Goal: Task Accomplishment & Management: Manage account settings

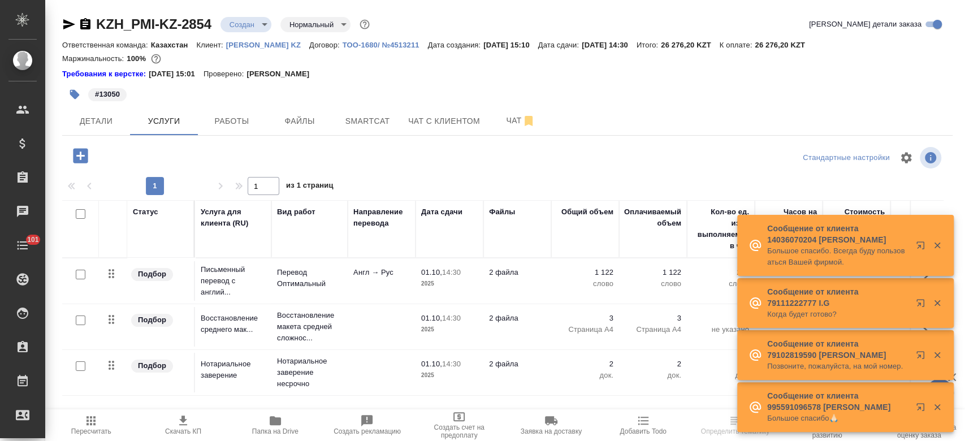
click at [99, 125] on span "Детали" at bounding box center [96, 121] width 54 height 14
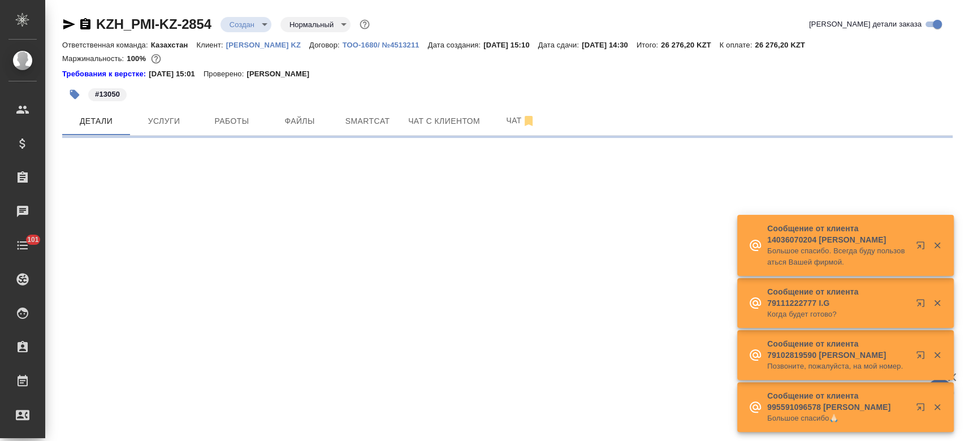
select select "RU"
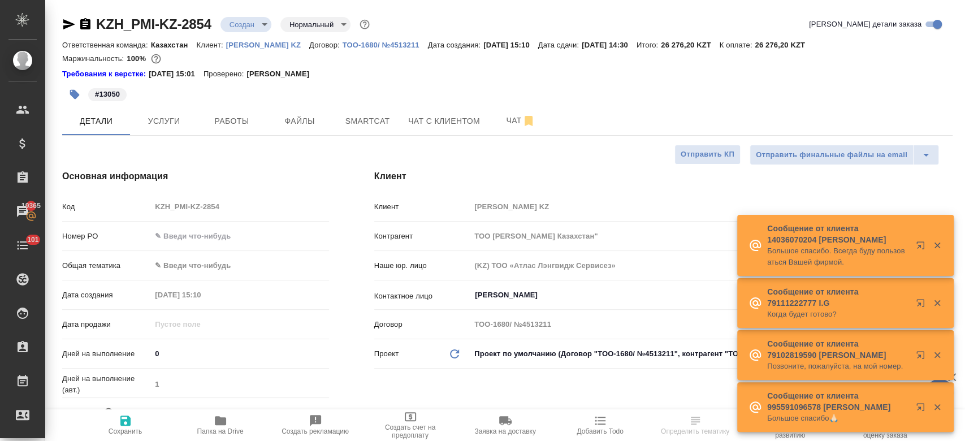
type textarea "x"
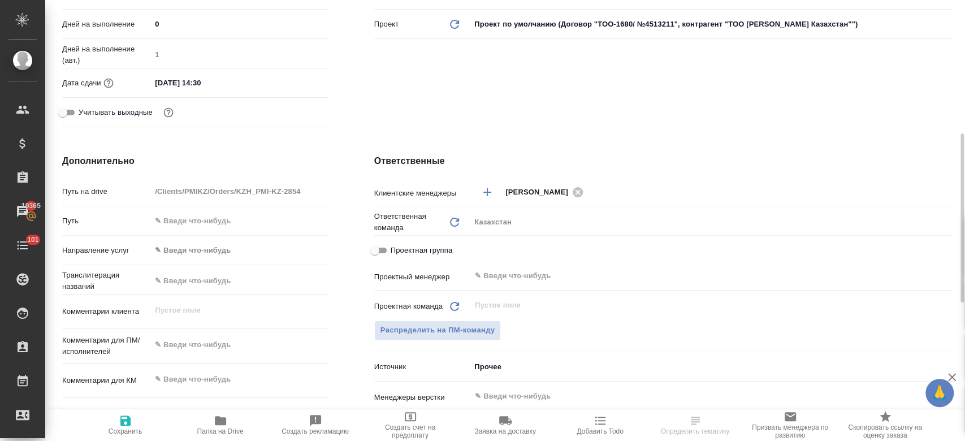
scroll to position [335, 0]
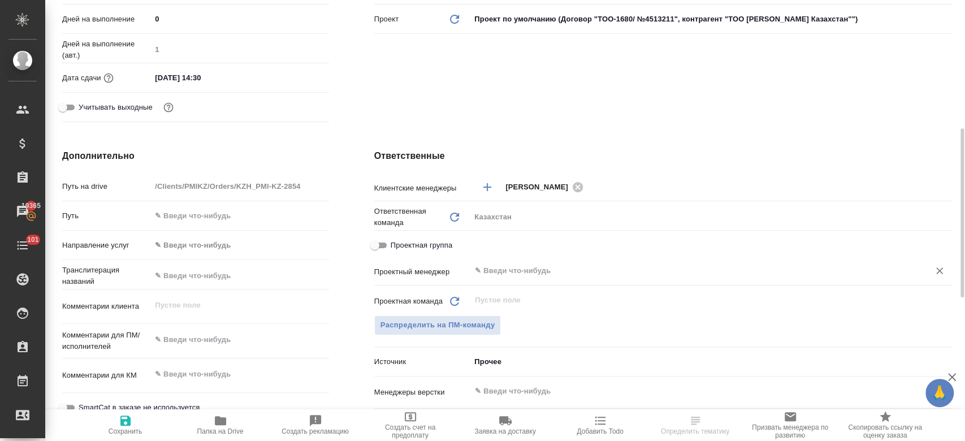
click at [498, 279] on div "​" at bounding box center [712, 271] width 482 height 20
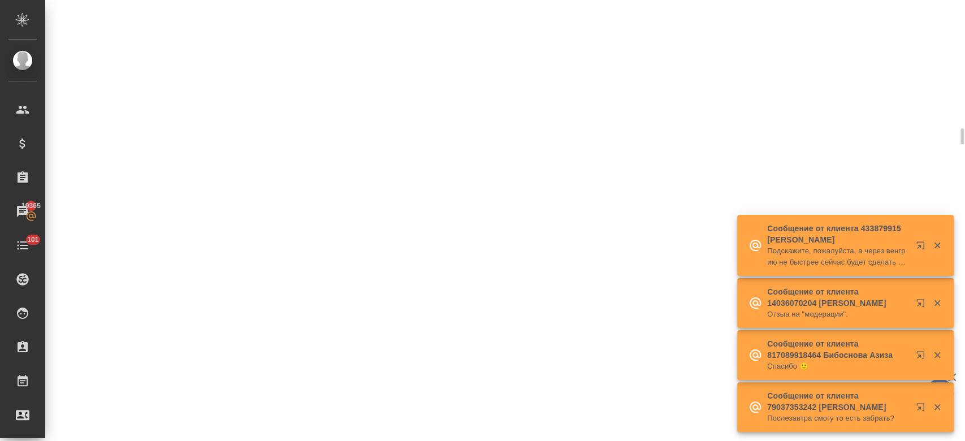
select select "RU"
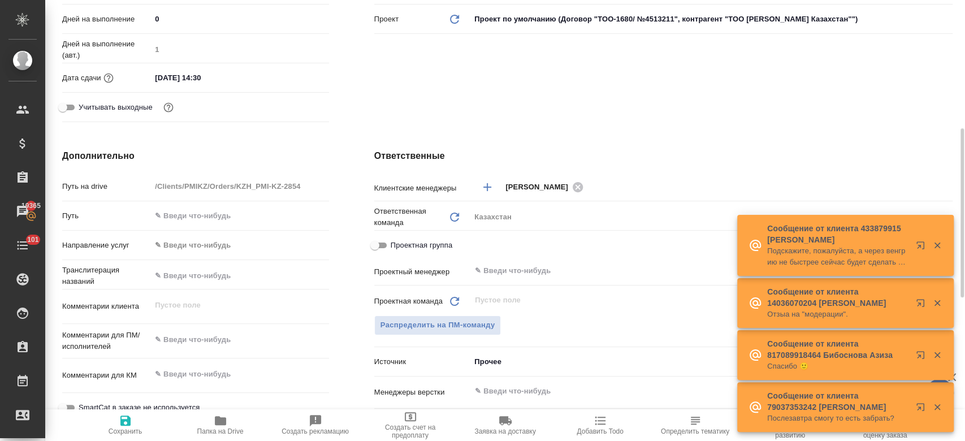
type textarea "x"
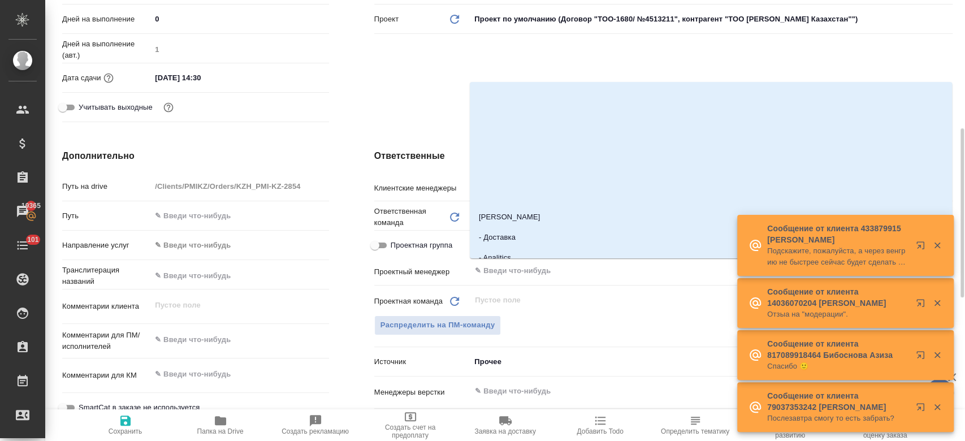
click at [498, 265] on input "text" at bounding box center [693, 271] width 438 height 14
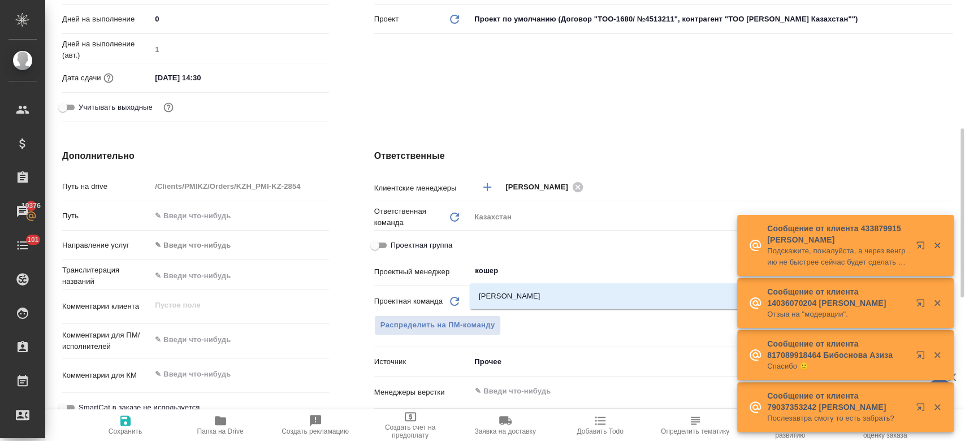
type input "кошерб"
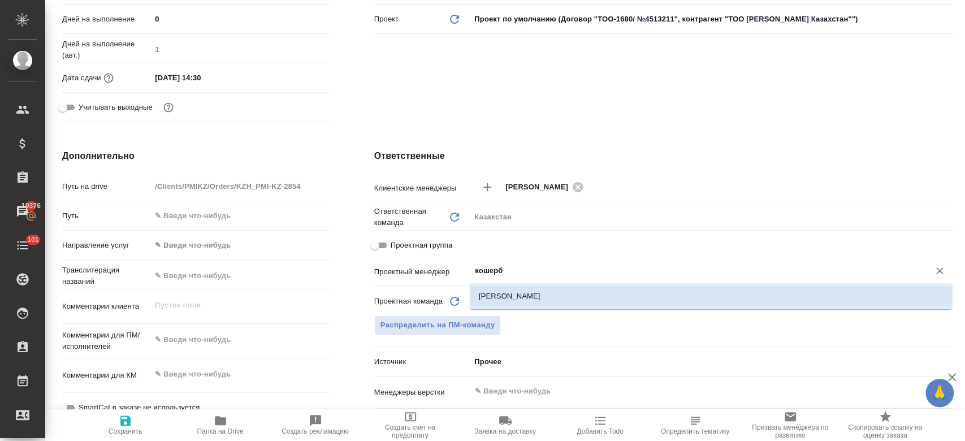
click at [507, 299] on li "[PERSON_NAME]" at bounding box center [711, 296] width 482 height 20
type textarea "x"
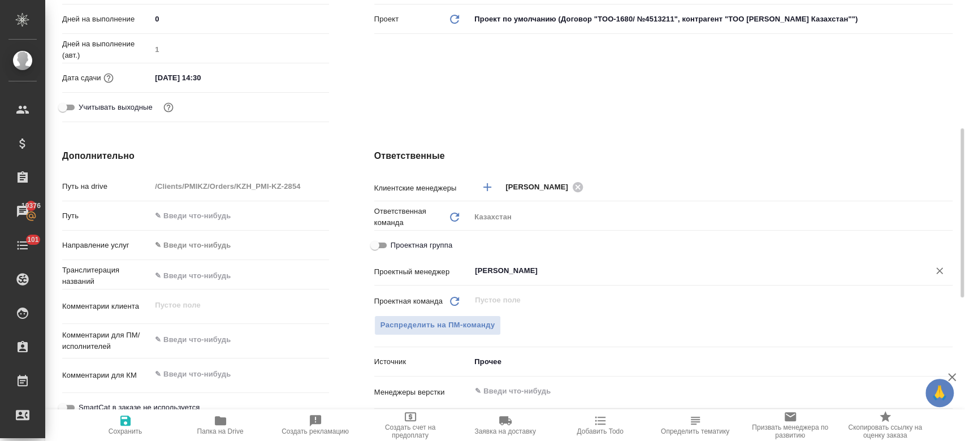
type input "[PERSON_NAME]"
click at [119, 424] on icon "button" at bounding box center [126, 421] width 14 height 14
type textarea "x"
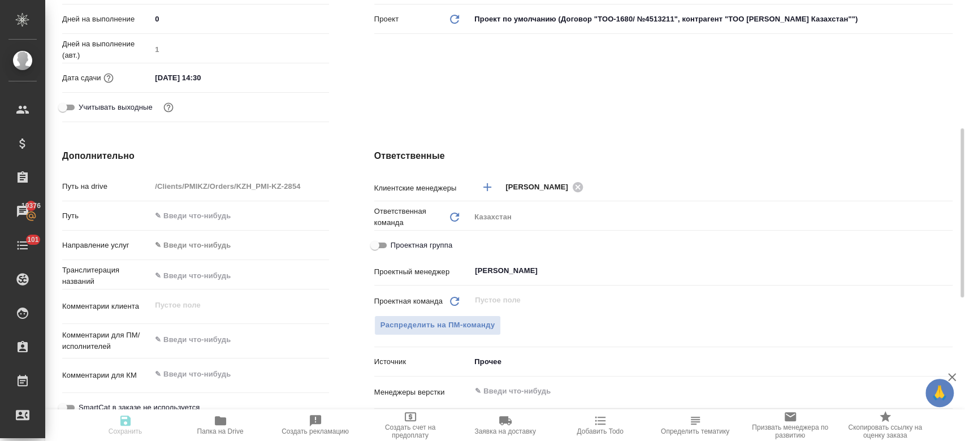
type textarea "x"
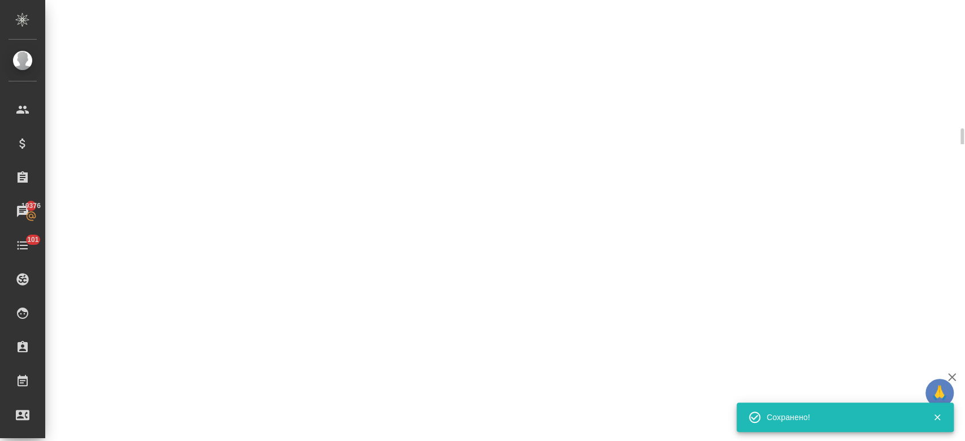
select select "RU"
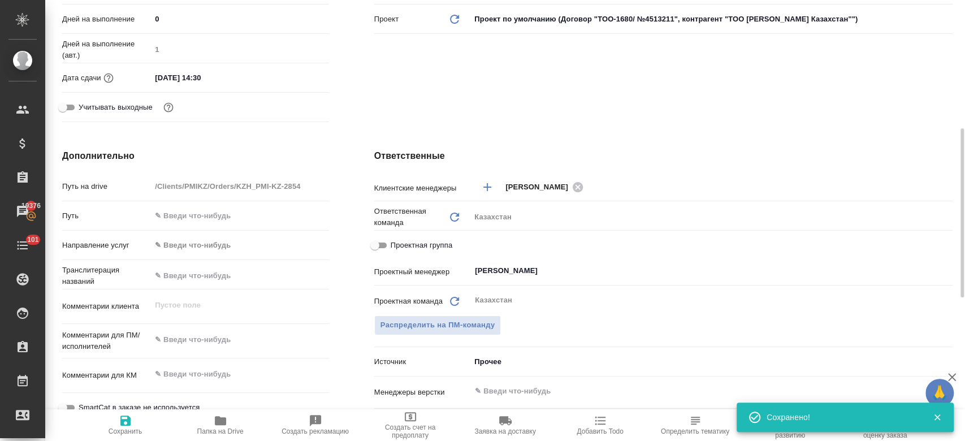
type textarea "x"
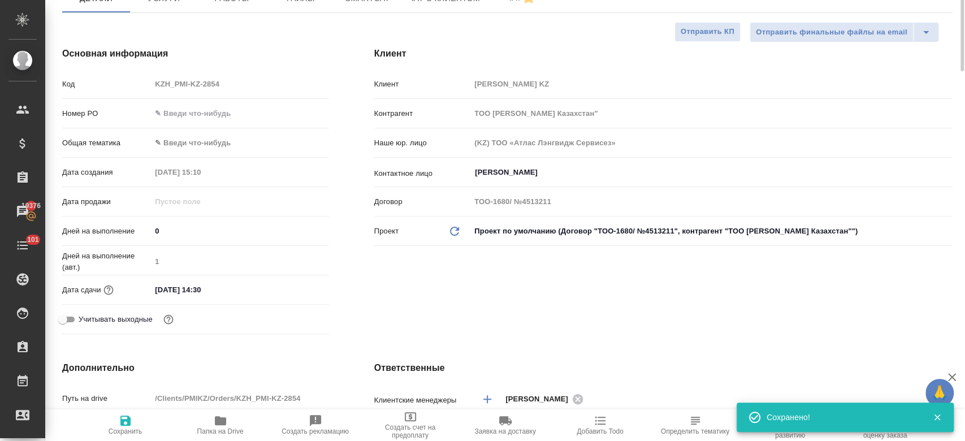
scroll to position [0, 0]
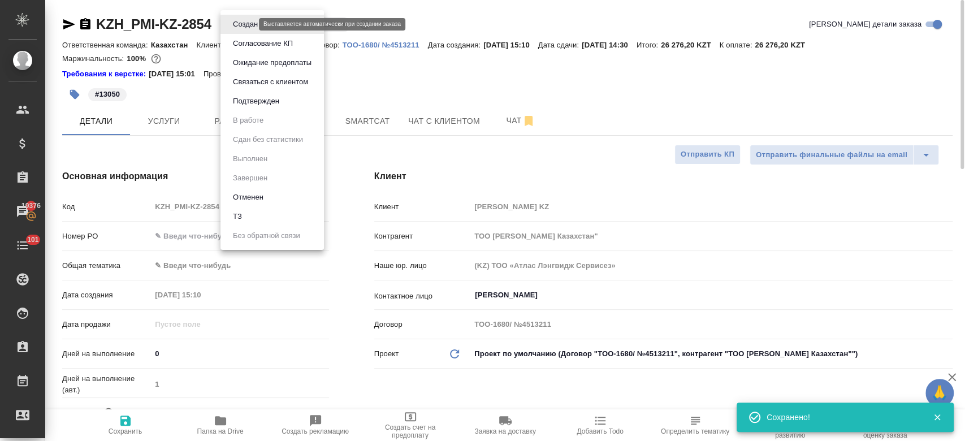
click at [249, 26] on body "🙏 .cls-1 fill:#fff; AWATERA Kosherbayeva Nazerke Клиенты Спецификации Заказы 19…" at bounding box center [482, 220] width 965 height 441
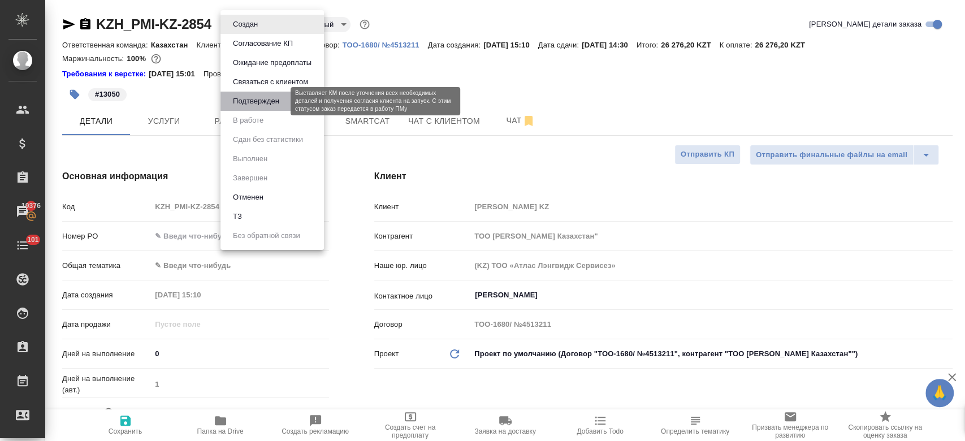
click at [246, 98] on button "Подтвержден" at bounding box center [256, 101] width 53 height 12
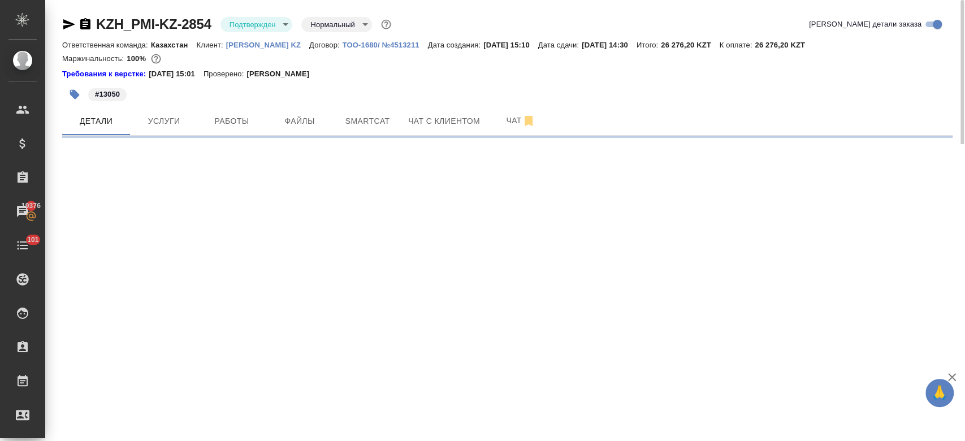
select select "RU"
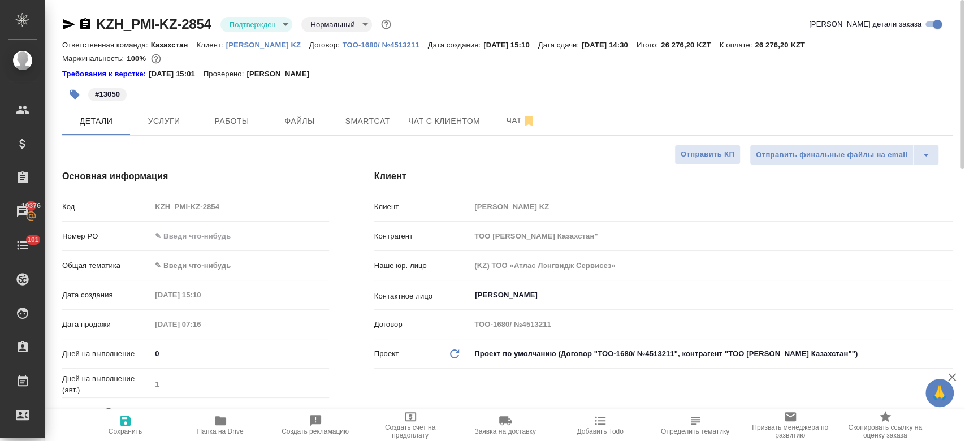
type textarea "x"
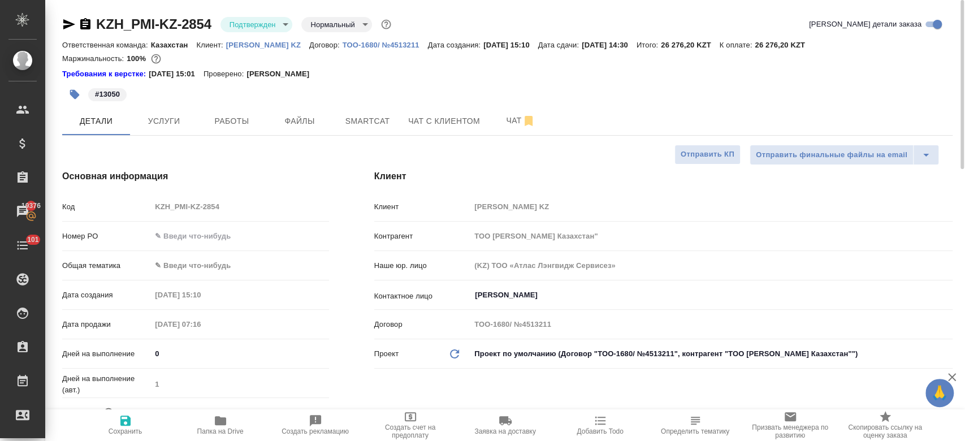
type textarea "x"
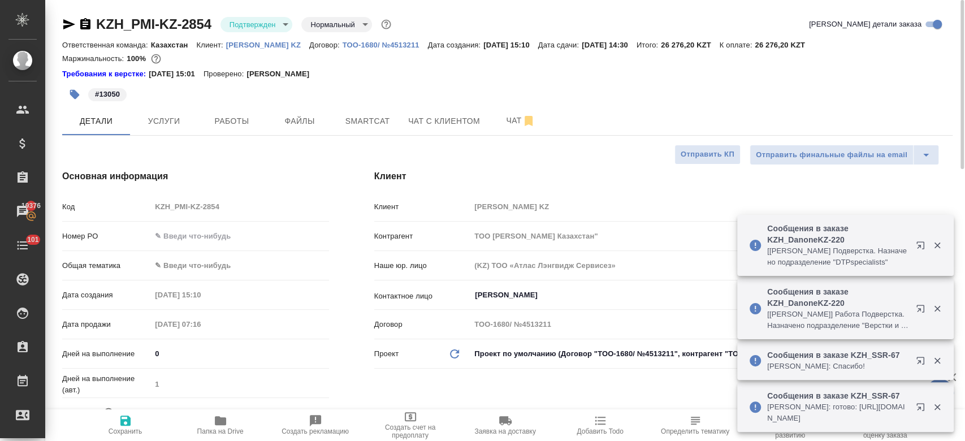
click at [261, 16] on body "🙏 .cls-1 fill:#fff; AWATERA Kosherbayeva Nazerke Клиенты Спецификации Заказы 19…" at bounding box center [482, 220] width 965 height 441
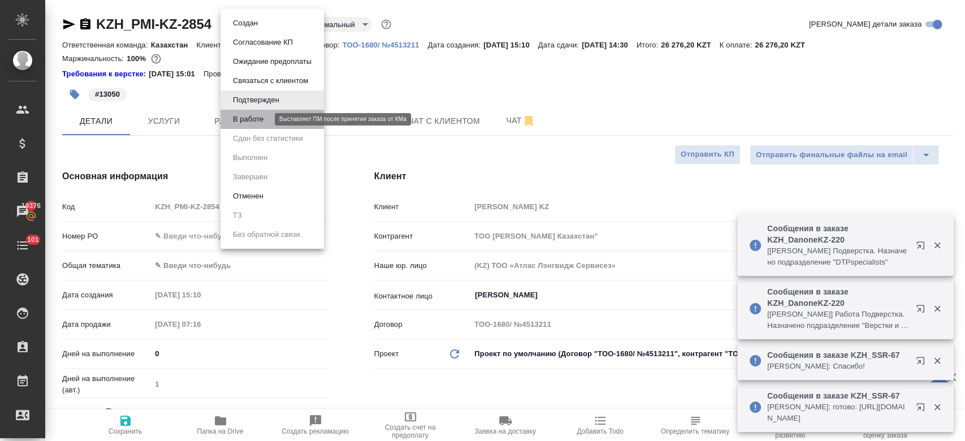
click at [252, 116] on button "В работе" at bounding box center [248, 119] width 37 height 12
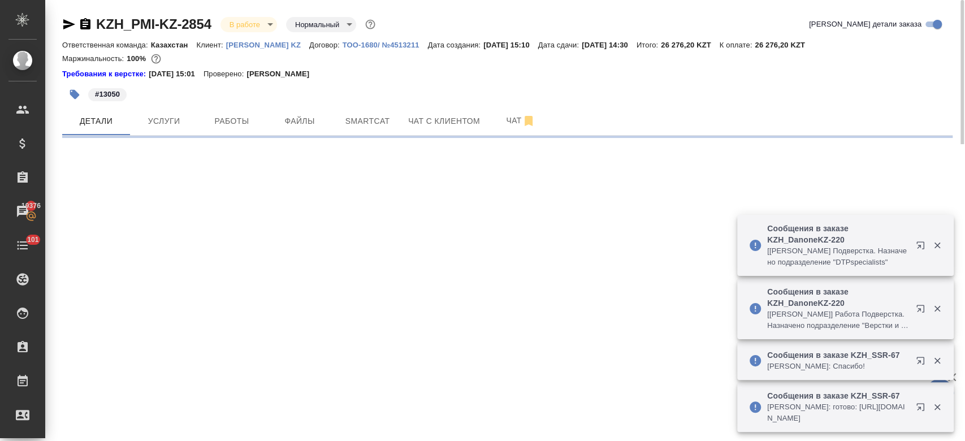
select select "RU"
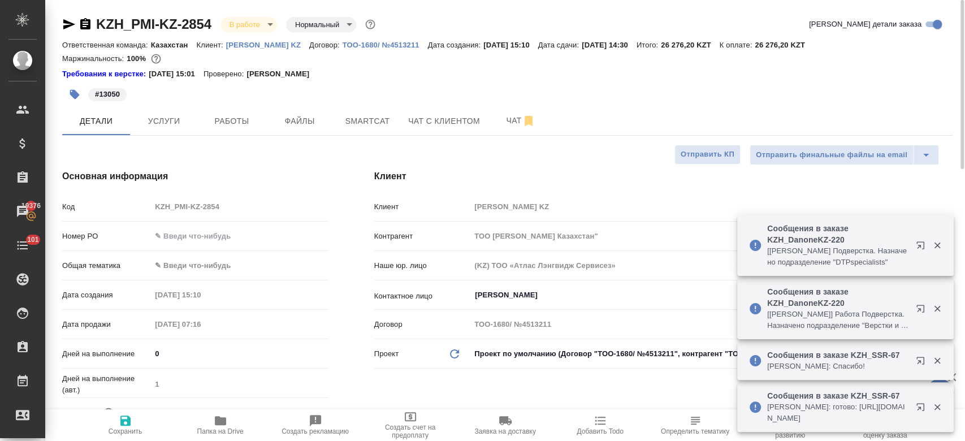
type textarea "x"
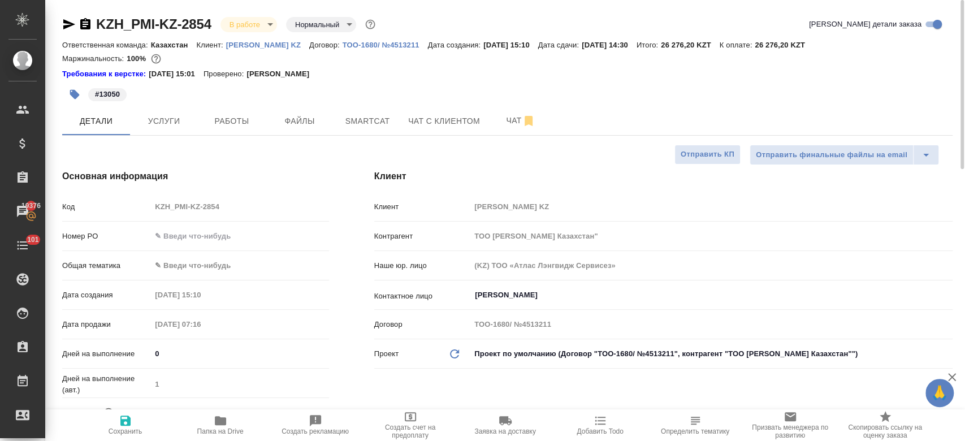
type textarea "x"
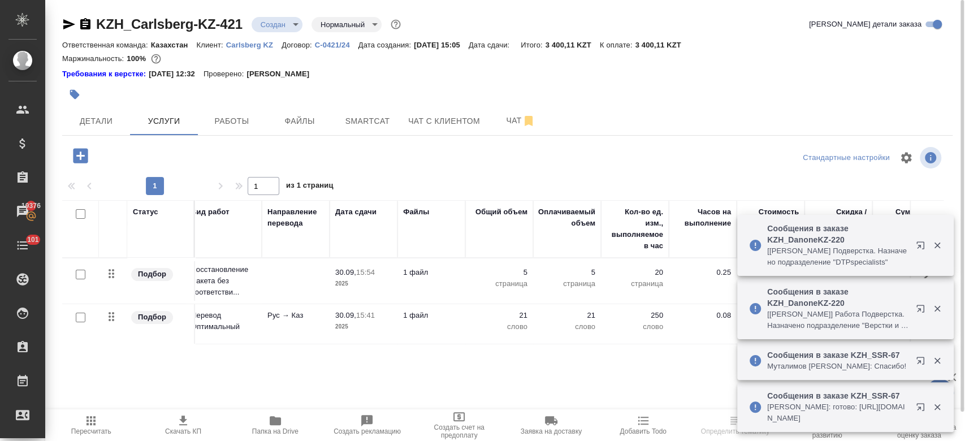
scroll to position [0, 184]
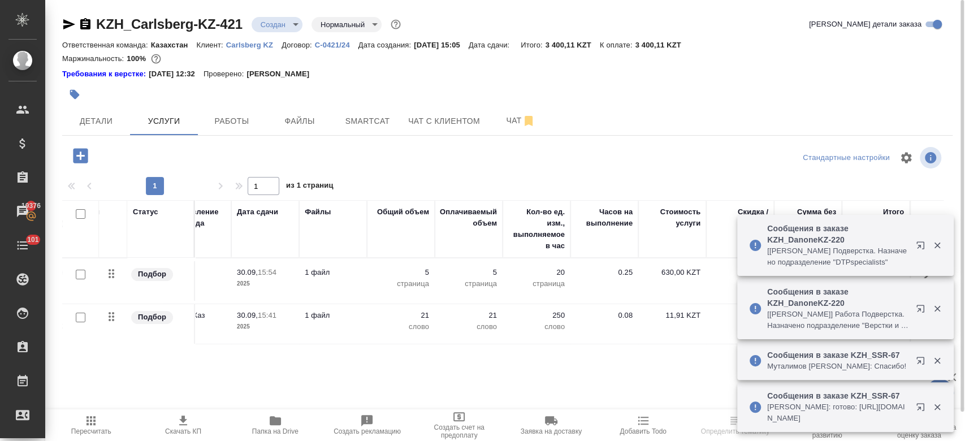
click at [575, 389] on div "Статус Услуга для клиента (RU) Вид работ Направление перевода Дата сдачи Файлы …" at bounding box center [503, 321] width 882 height 243
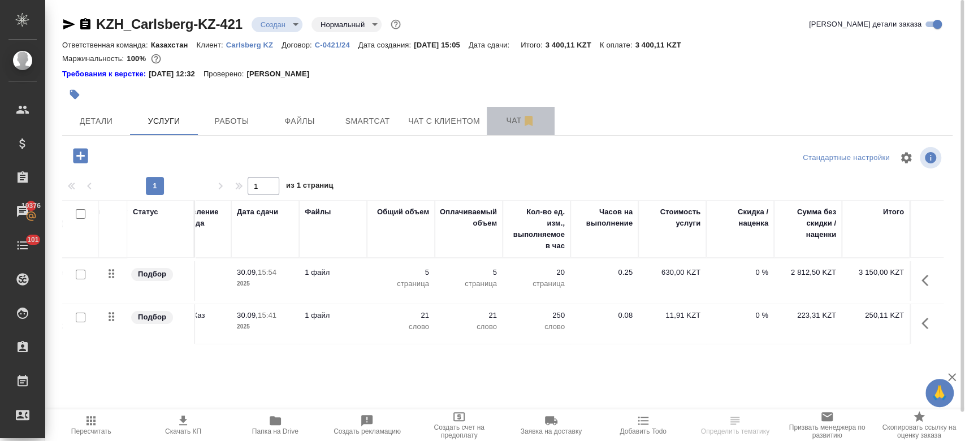
click at [496, 119] on span "Чат" at bounding box center [521, 121] width 54 height 14
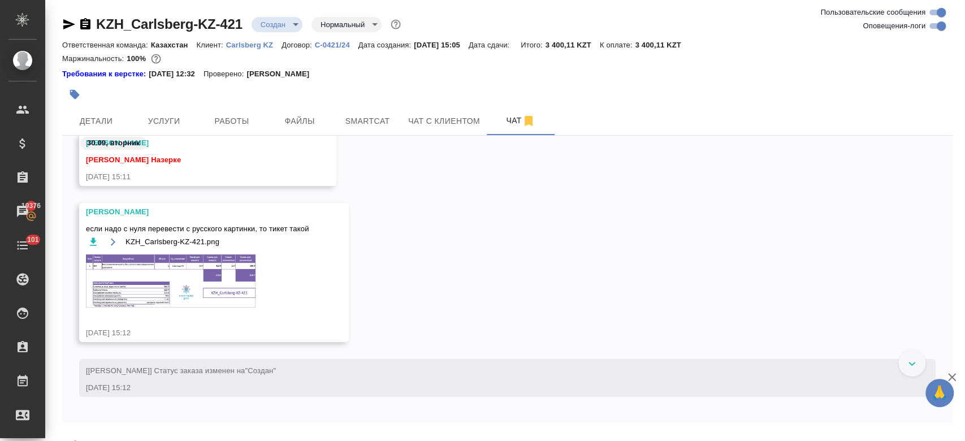
scroll to position [313, 0]
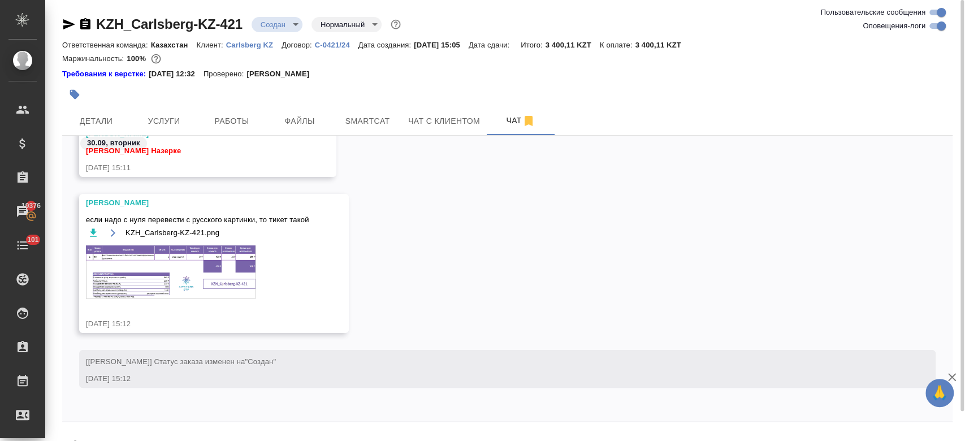
click at [217, 284] on img at bounding box center [171, 271] width 170 height 53
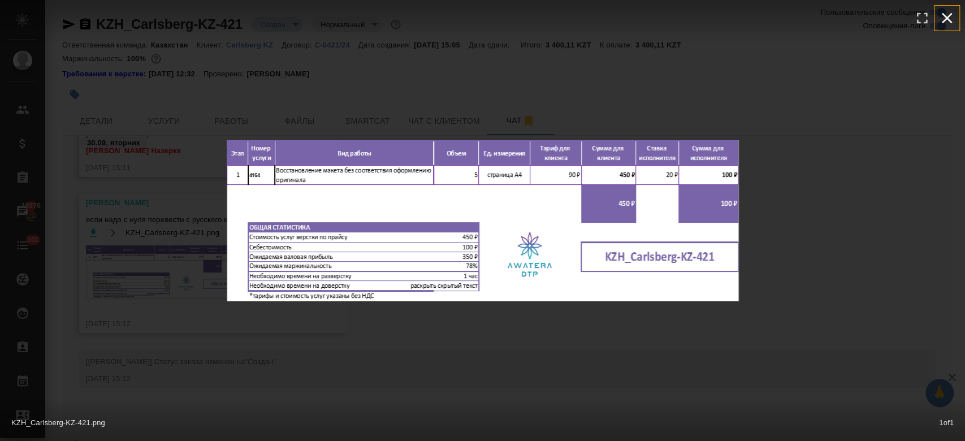
click at [948, 19] on icon "button" at bounding box center [947, 18] width 11 height 11
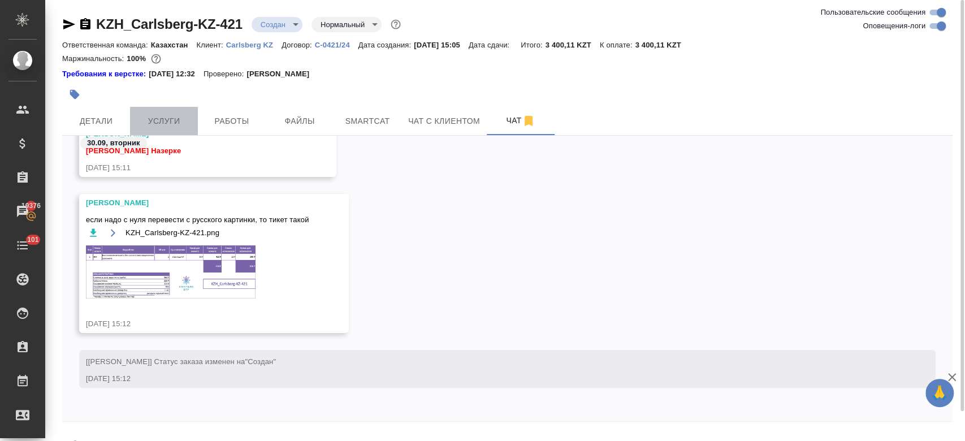
click at [163, 127] on span "Услуги" at bounding box center [164, 121] width 54 height 14
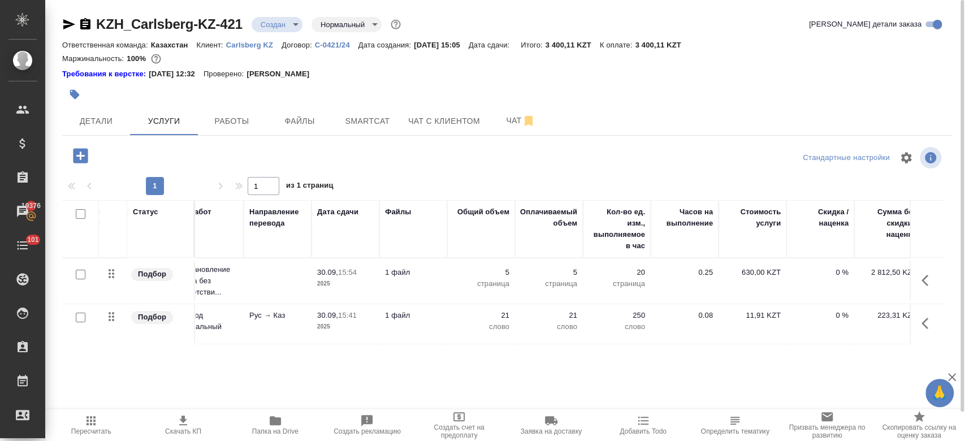
scroll to position [0, 184]
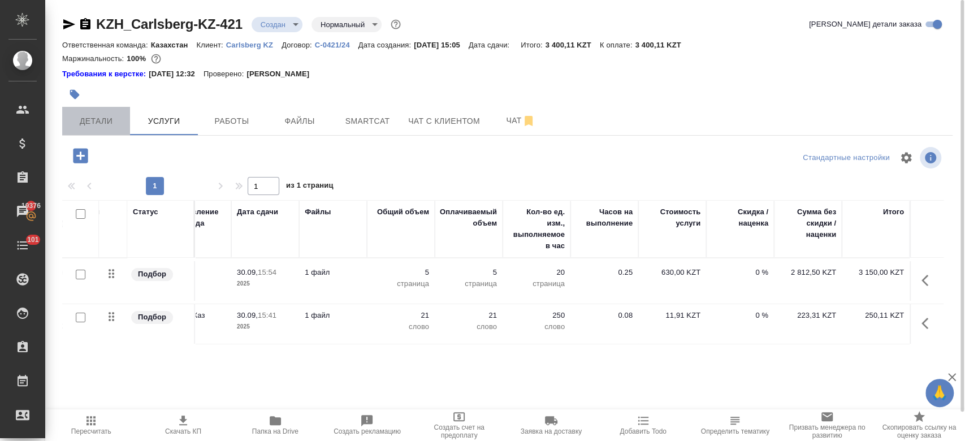
click at [87, 125] on span "Детали" at bounding box center [96, 121] width 54 height 14
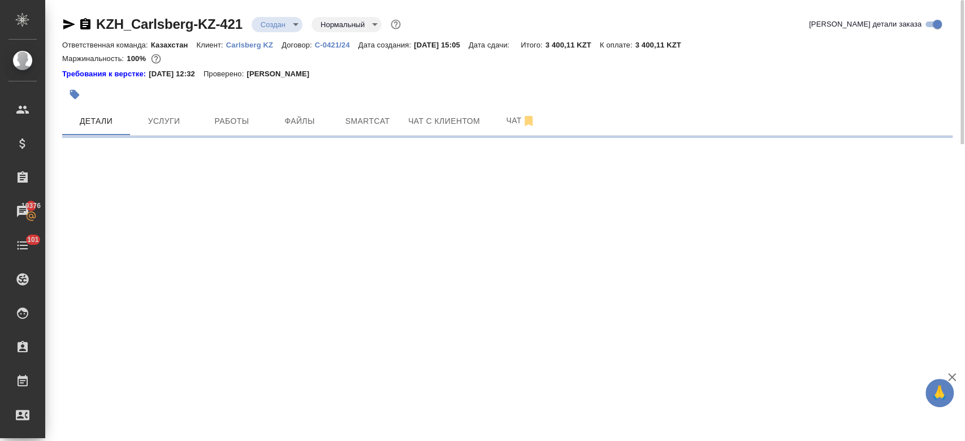
select select "RU"
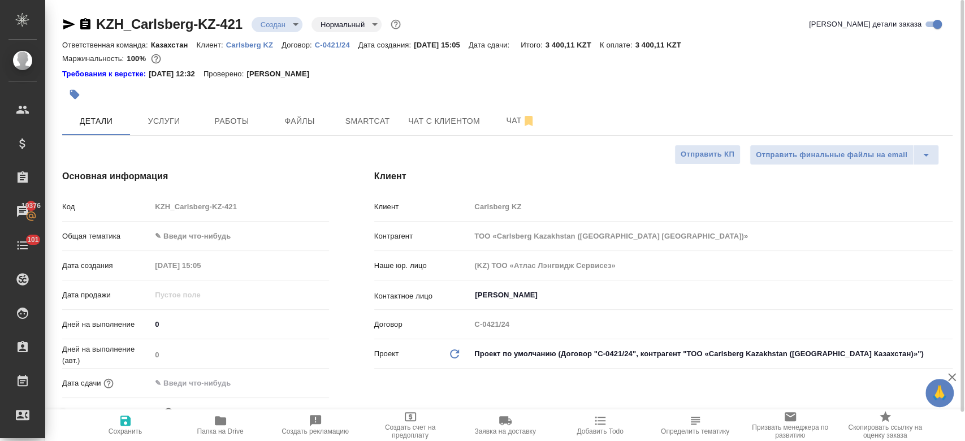
type textarea "x"
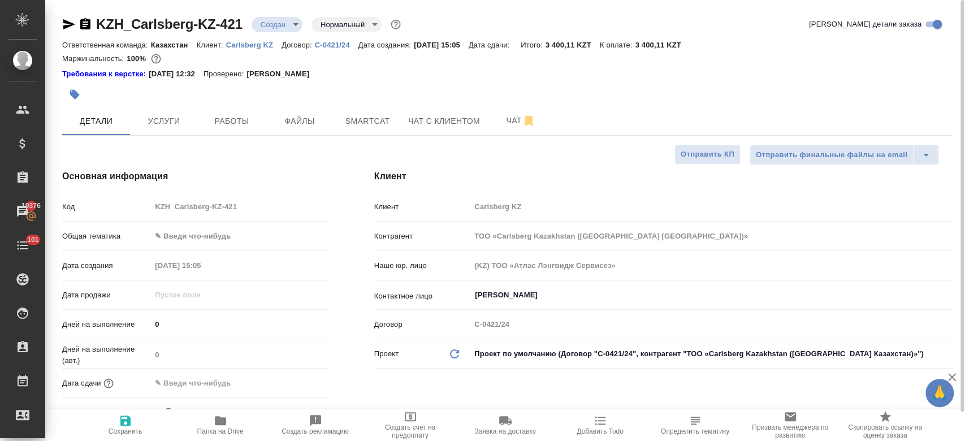
type textarea "x"
click at [321, 91] on div at bounding box center [359, 94] width 594 height 25
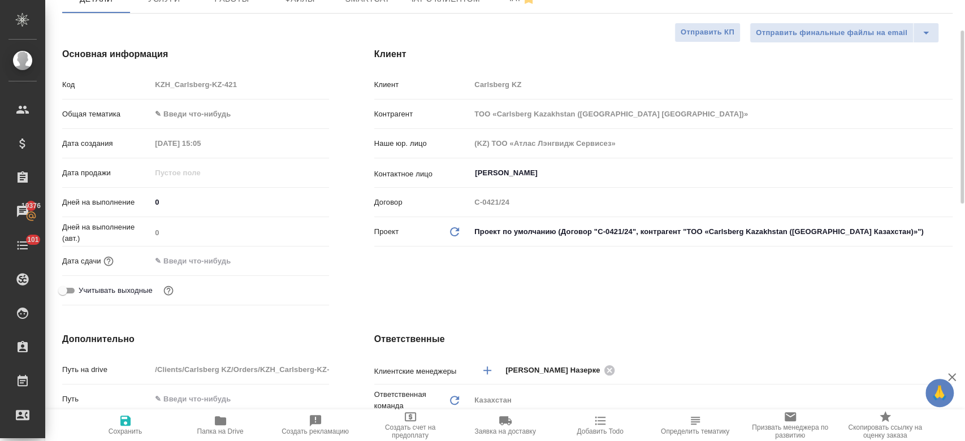
scroll to position [127, 0]
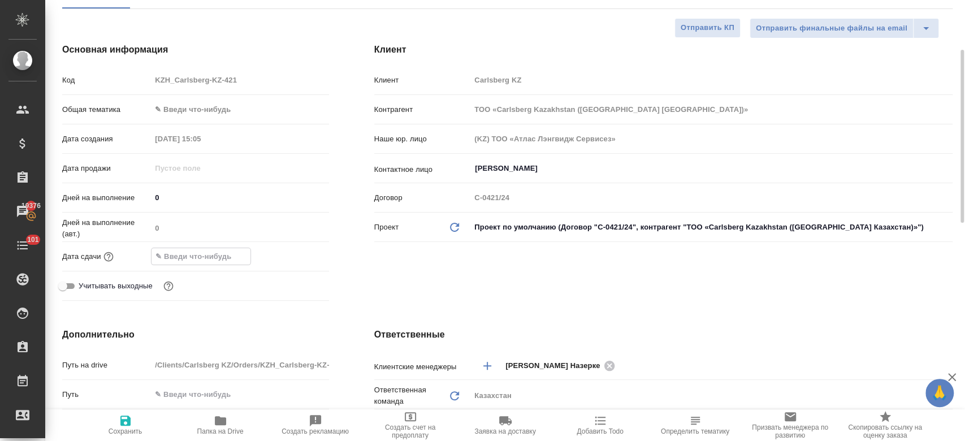
click at [197, 251] on input "text" at bounding box center [201, 256] width 99 height 16
click at [297, 255] on icon "button" at bounding box center [297, 256] width 14 height 14
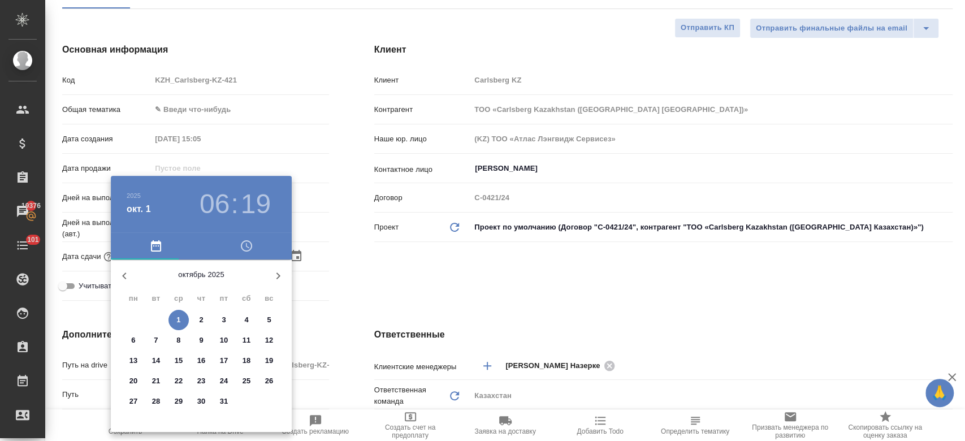
click at [182, 319] on span "1" at bounding box center [179, 319] width 20 height 11
type input "01.10.2025 06:19"
type textarea "x"
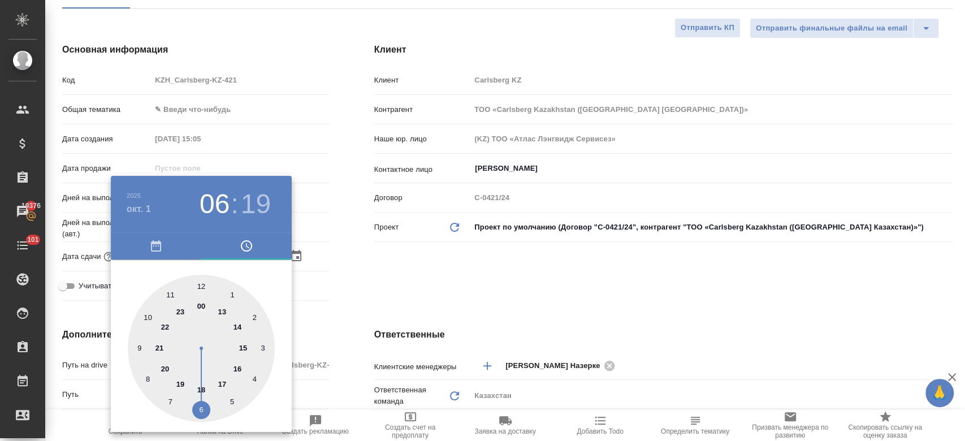
click at [236, 326] on div at bounding box center [201, 348] width 147 height 147
type input "01.10.2025 14:19"
type textarea "x"
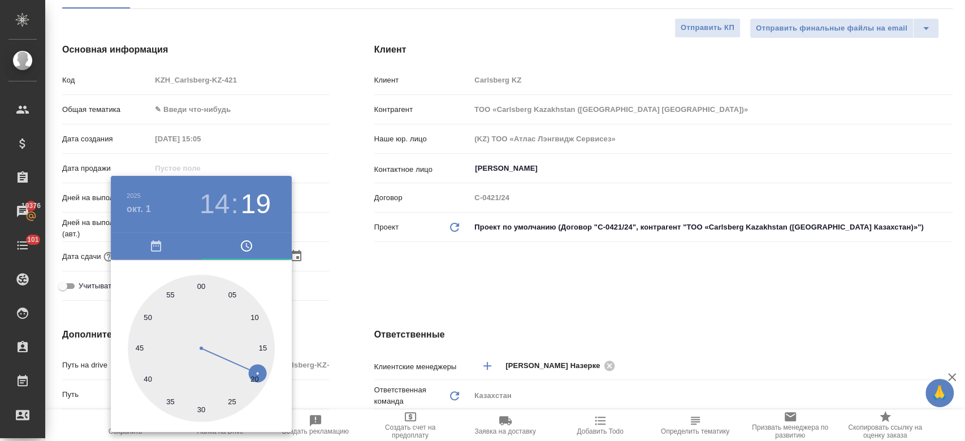
click at [200, 283] on div at bounding box center [201, 348] width 147 height 147
type input "01.10.2025 14:00"
type textarea "x"
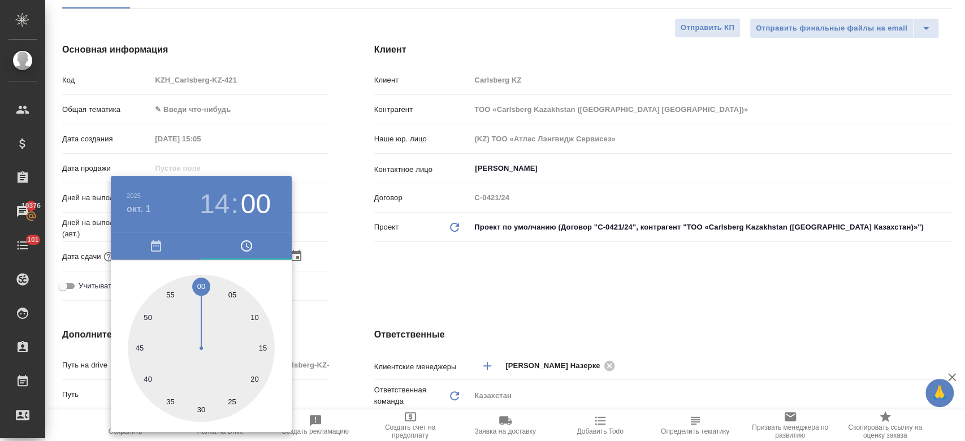
click at [364, 295] on div at bounding box center [482, 220] width 965 height 441
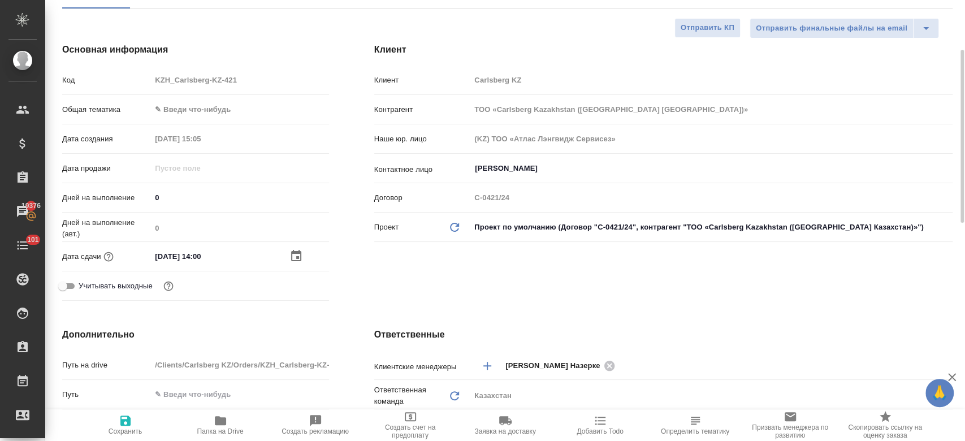
click at [119, 427] on icon "button" at bounding box center [126, 421] width 14 height 14
type textarea "x"
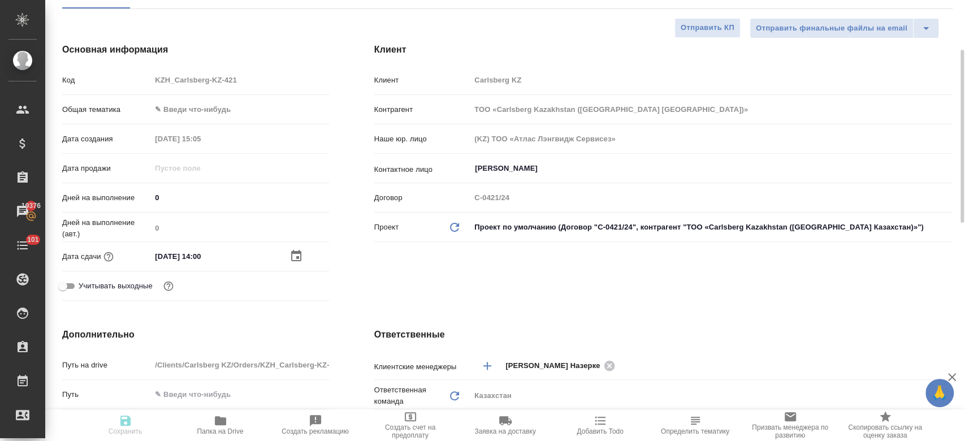
type textarea "x"
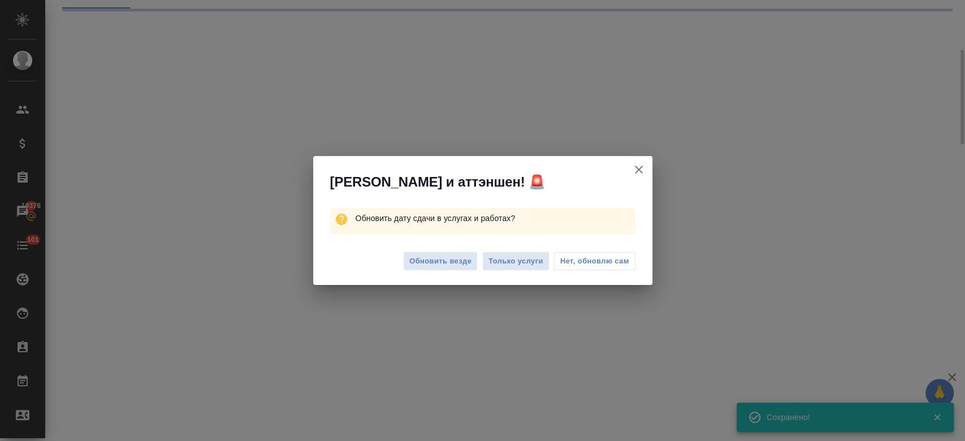
select select "RU"
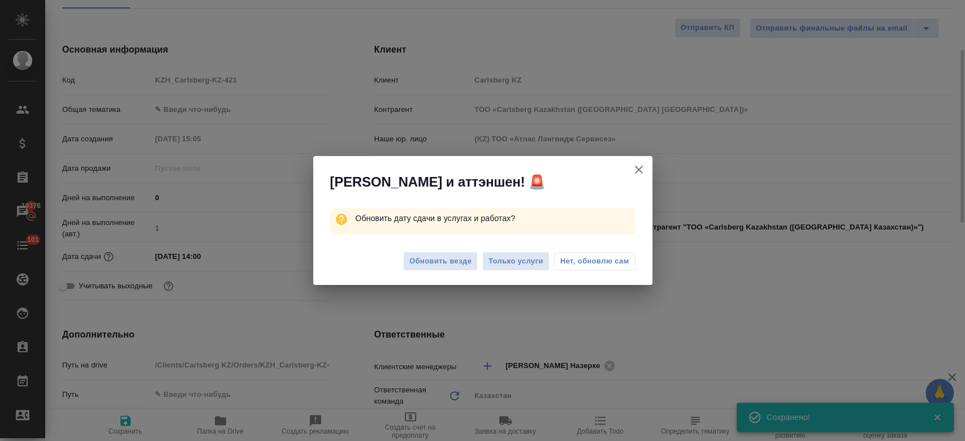
type textarea "x"
click at [511, 254] on button "Только услуги" at bounding box center [515, 262] width 67 height 20
type textarea "x"
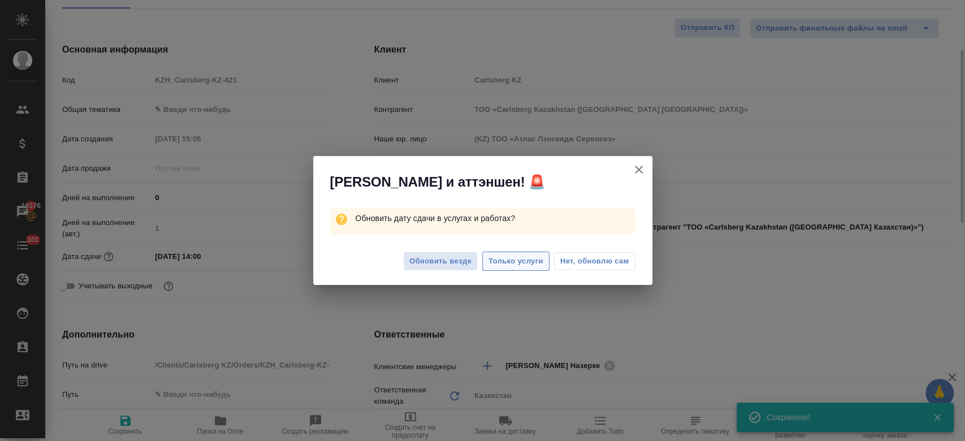
type textarea "x"
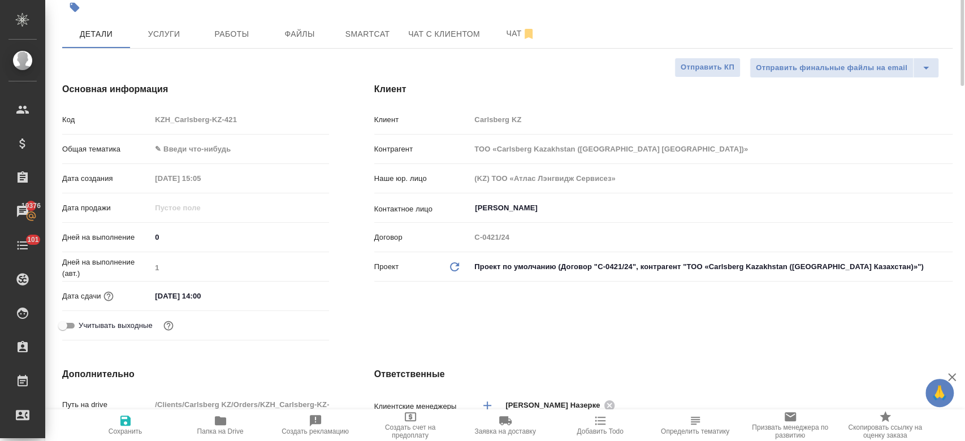
scroll to position [0, 0]
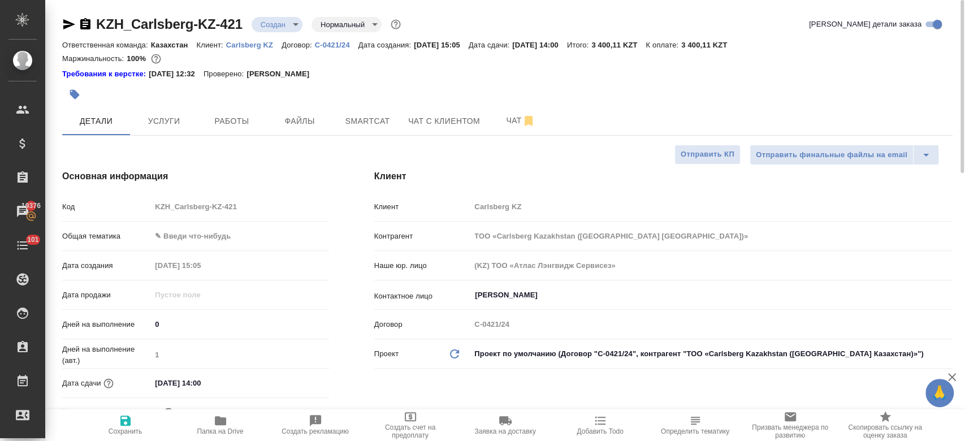
type textarea "x"
click at [387, 102] on div at bounding box center [359, 94] width 594 height 25
click at [176, 124] on span "Услуги" at bounding box center [164, 121] width 54 height 14
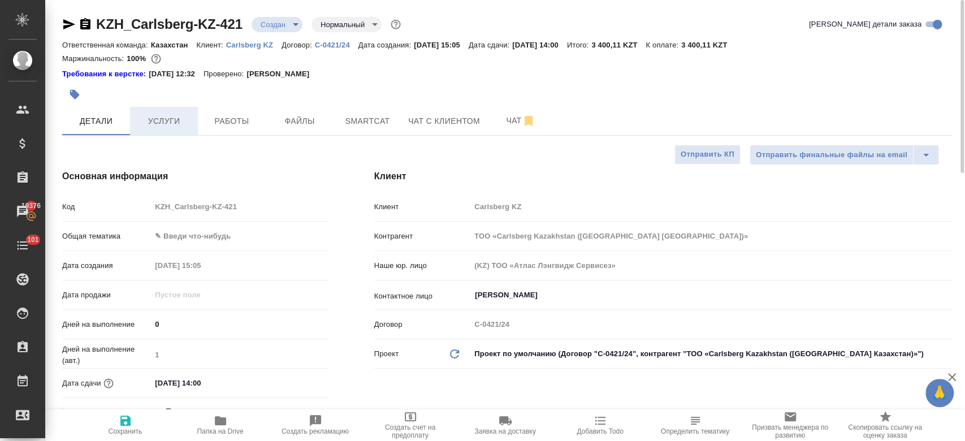
click at [176, 124] on span "Услуги" at bounding box center [164, 121] width 54 height 14
type textarea "x"
click at [161, 123] on span "Услуги" at bounding box center [164, 121] width 54 height 14
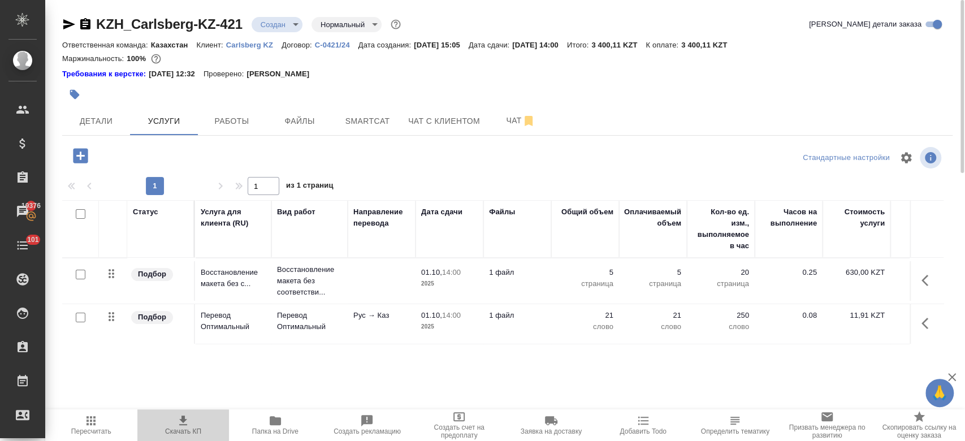
click at [188, 424] on icon "button" at bounding box center [183, 421] width 14 height 14
